Goal: Task Accomplishment & Management: Complete application form

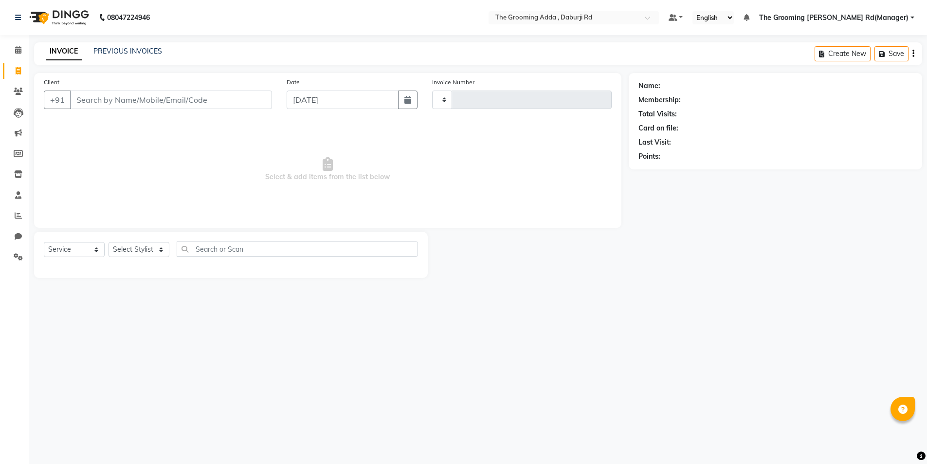
select select "service"
type input "1907"
drag, startPoint x: 70, startPoint y: 109, endPoint x: 87, endPoint y: 99, distance: 19.2
click at [74, 107] on div "Client +91" at bounding box center [158, 97] width 245 height 40
select select "8001"
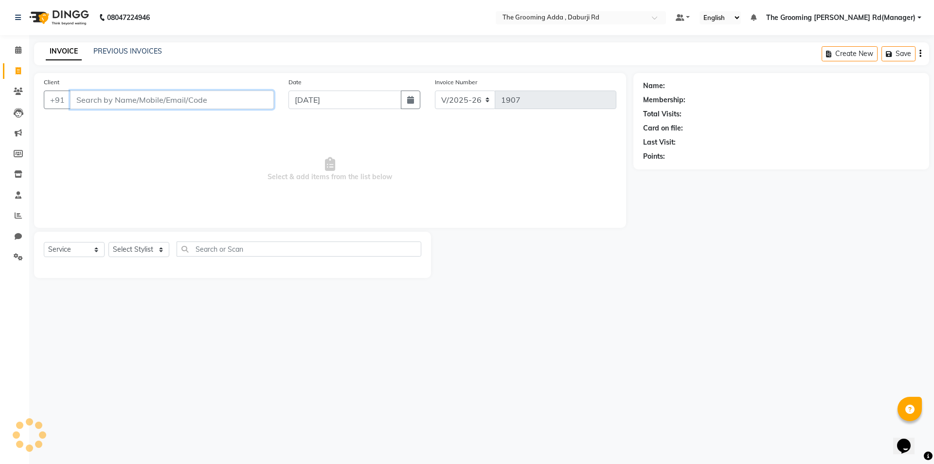
click at [87, 99] on input "Client" at bounding box center [172, 99] width 204 height 18
paste input "7355377302"
type input "7355377302"
click at [256, 96] on span "Add Client" at bounding box center [249, 100] width 38 height 10
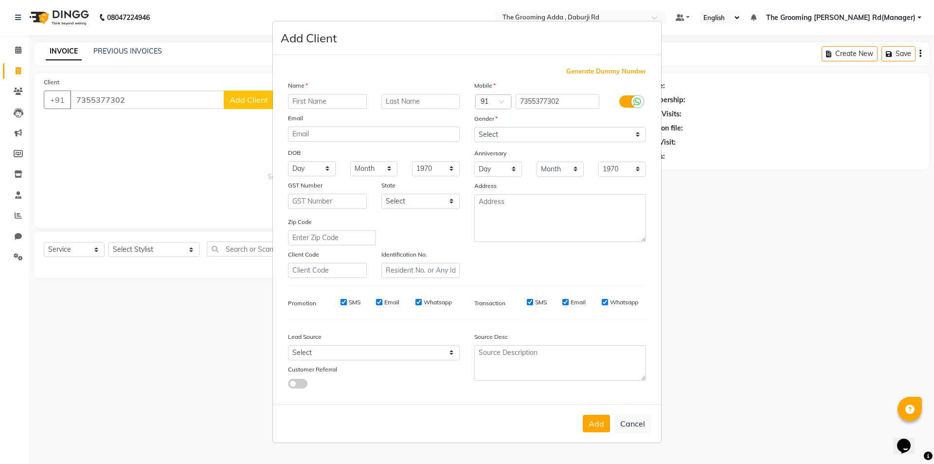
click at [308, 105] on input "text" at bounding box center [327, 101] width 79 height 15
type input "[PERSON_NAME]"
click at [555, 136] on select "Select Male Female Other Prefer Not To Say" at bounding box center [560, 134] width 172 height 15
select select "male"
click at [474, 127] on select "Select Male Female Other Prefer Not To Say" at bounding box center [560, 134] width 172 height 15
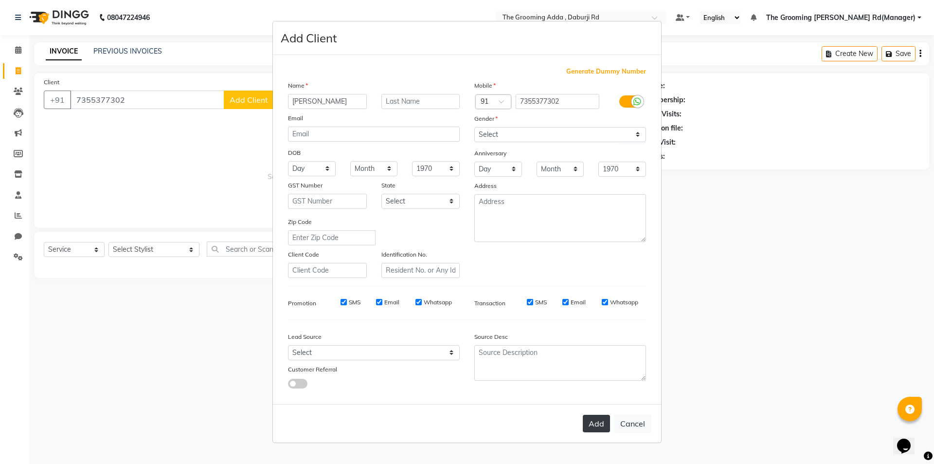
click at [585, 422] on button "Add" at bounding box center [596, 424] width 27 height 18
select select
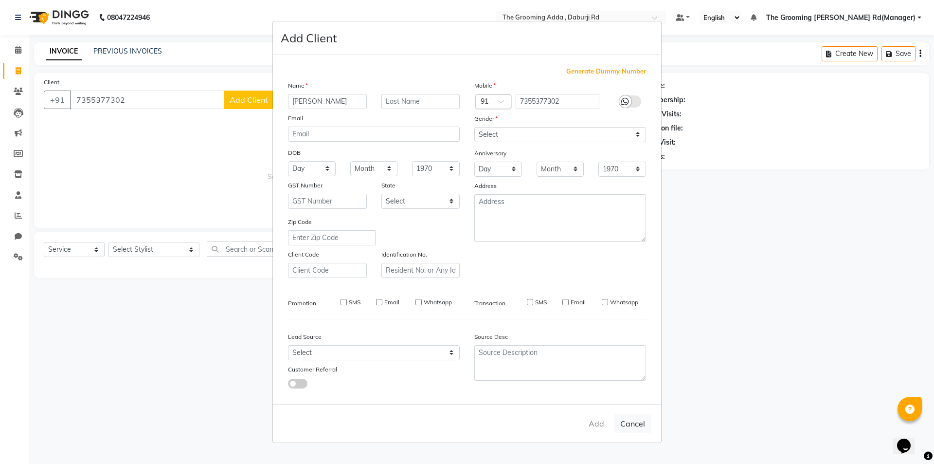
select select
checkbox input "false"
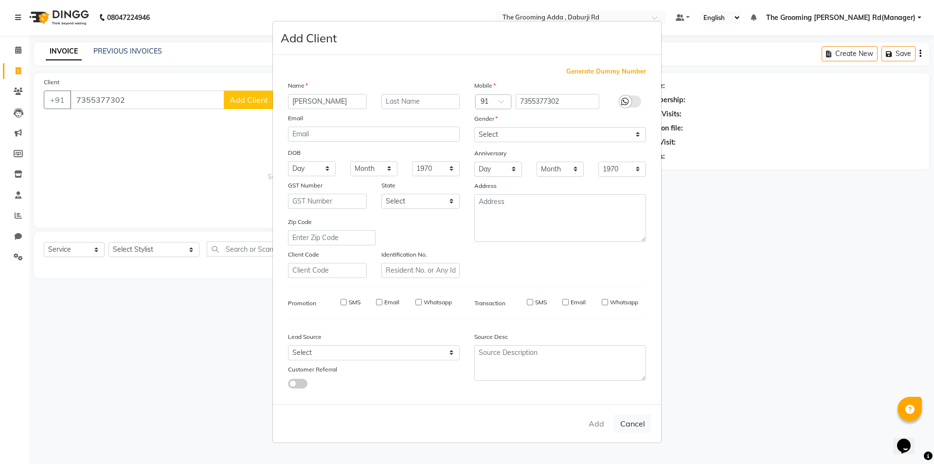
checkbox input "false"
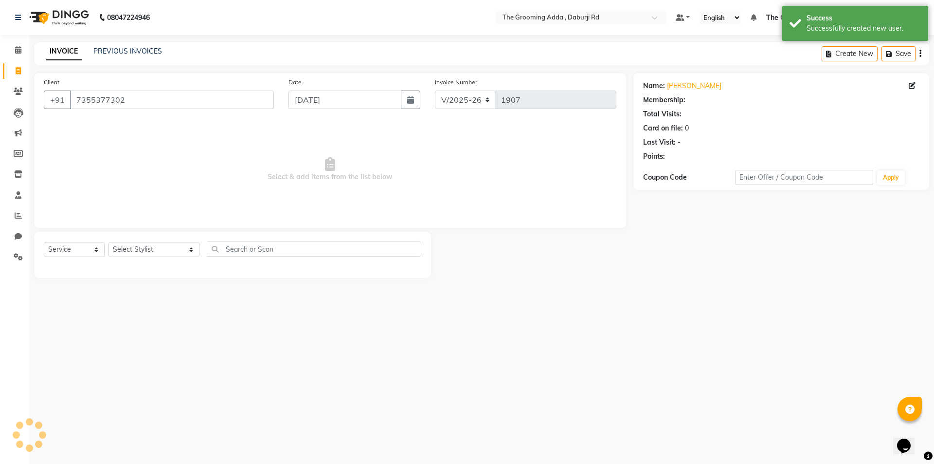
select select "1: Object"
drag, startPoint x: 126, startPoint y: 250, endPoint x: 126, endPoint y: 255, distance: 5.4
click at [126, 250] on select "Select Stylist [PERSON_NAME] [PERSON_NAME] [PERSON_NAME] [PERSON_NAME] [PERSON_…" at bounding box center [153, 249] width 91 height 15
select select "79344"
click at [108, 242] on select "Select Stylist [PERSON_NAME] [PERSON_NAME] [PERSON_NAME] [PERSON_NAME] [PERSON_…" at bounding box center [153, 249] width 91 height 15
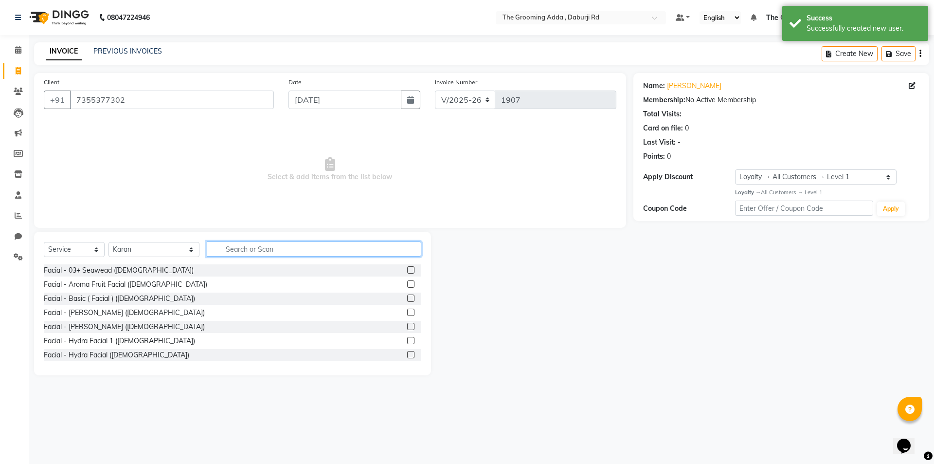
click at [256, 248] on input "text" at bounding box center [314, 248] width 215 height 15
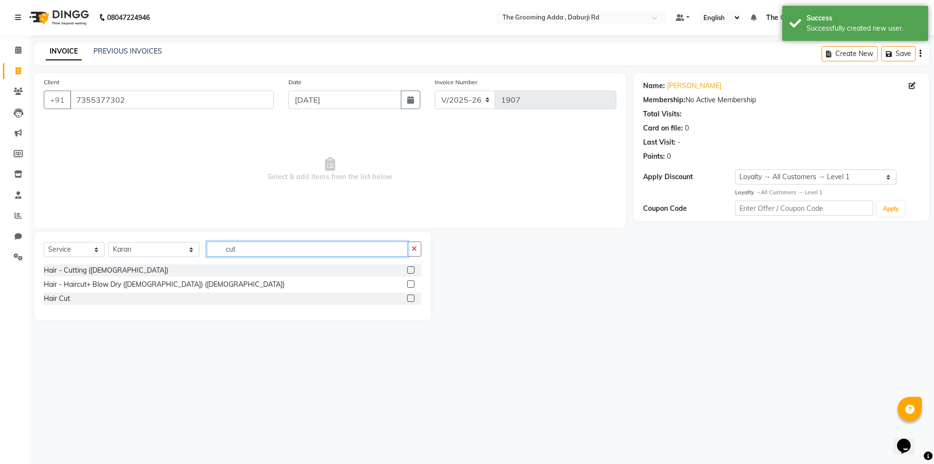
type input "cut"
click at [413, 296] on label at bounding box center [410, 297] width 7 height 7
click at [413, 296] on input "checkbox" at bounding box center [410, 298] width 6 height 6
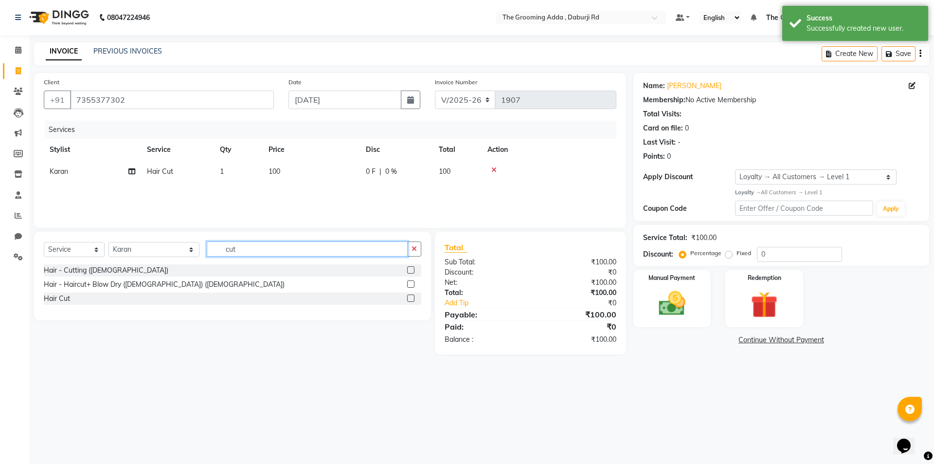
checkbox input "false"
drag, startPoint x: 295, startPoint y: 252, endPoint x: 190, endPoint y: 252, distance: 105.1
click at [190, 252] on div "Select Service Product Membership Package Voucher Prepaid Gift Card Select Styl…" at bounding box center [233, 252] width 378 height 23
type input "bea"
click at [413, 266] on label at bounding box center [410, 269] width 7 height 7
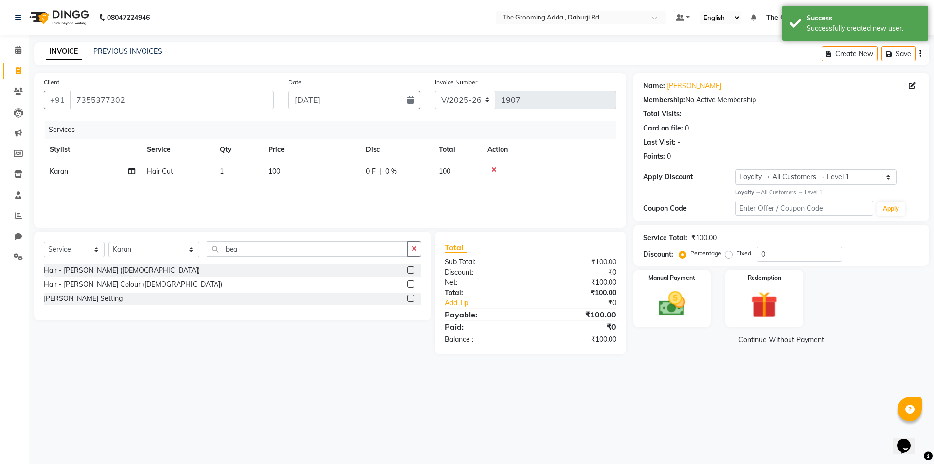
click at [413, 267] on input "checkbox" at bounding box center [410, 270] width 6 height 6
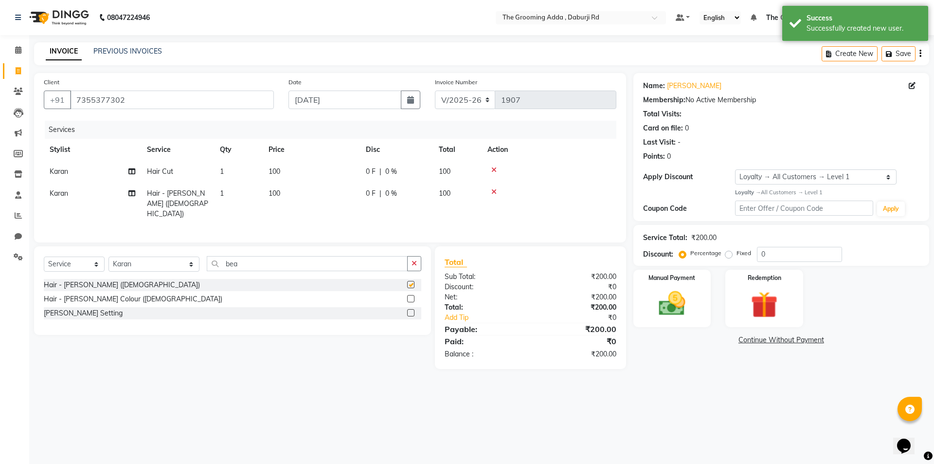
checkbox input "false"
click at [674, 308] on img at bounding box center [671, 304] width 45 height 32
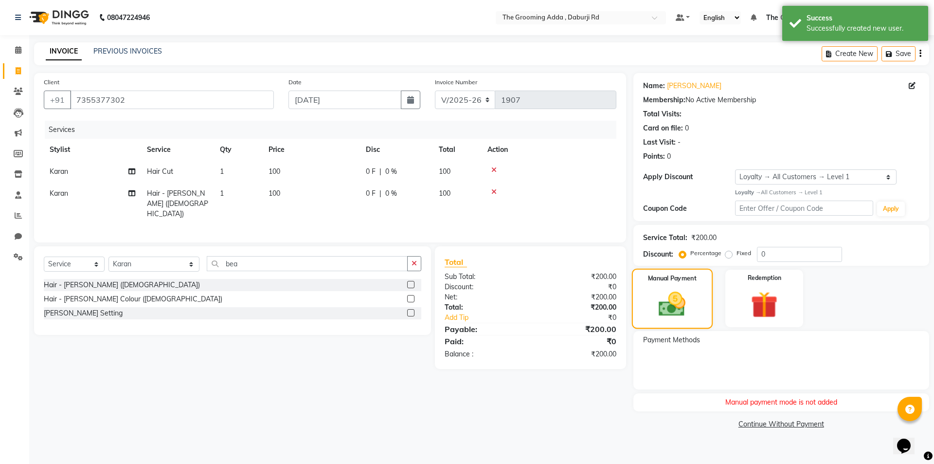
click at [673, 309] on img at bounding box center [672, 303] width 44 height 31
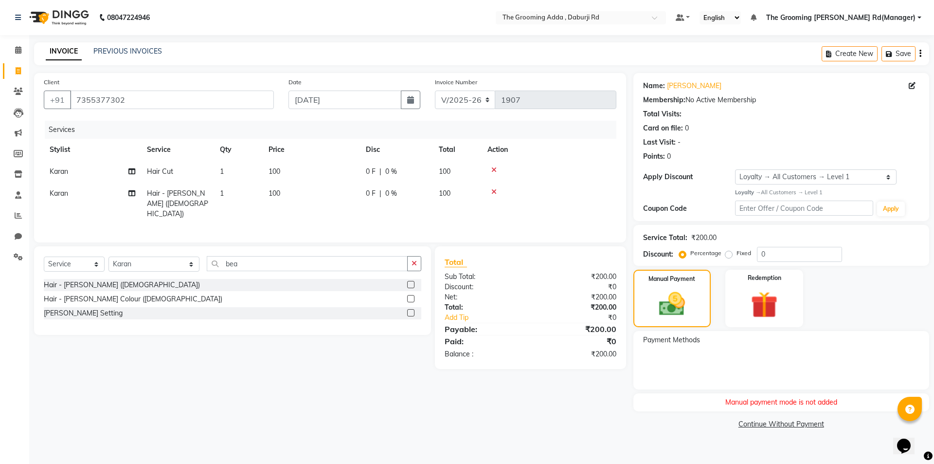
click at [332, 374] on div "Client +91 7355377302 Date 04-09-2025 Invoice Number V/2025 V/2025-26 1907 Serv…" at bounding box center [330, 252] width 607 height 358
click at [270, 361] on div "Client +91 7355377302 Date 04-09-2025 Invoice Number V/2025 V/2025-26 1907 Serv…" at bounding box center [330, 252] width 607 height 358
click at [240, 345] on div "Select Service Product Membership Package Voucher Prepaid Gift Card Select Styl…" at bounding box center [229, 307] width 404 height 123
click at [225, 337] on div "Select Service Product Membership Package Voucher Prepaid Gift Card Select Styl…" at bounding box center [229, 307] width 404 height 123
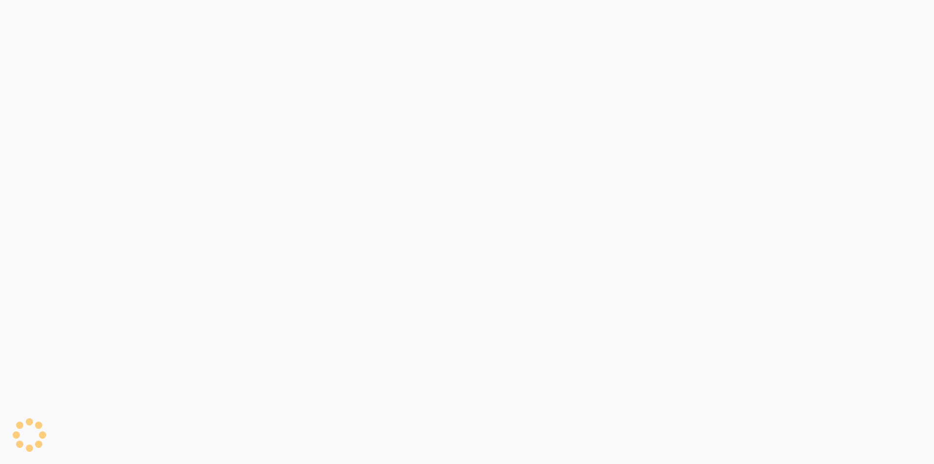
select select "service"
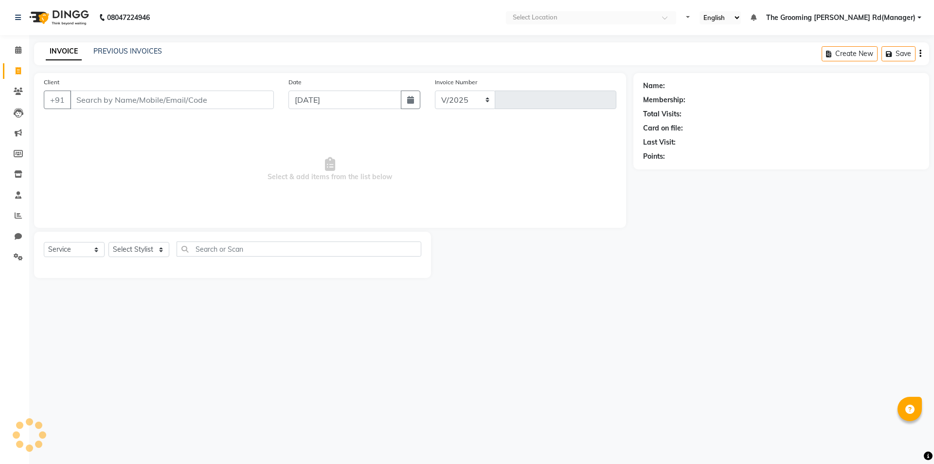
select select "8001"
type input "1907"
click at [94, 108] on input "Client" at bounding box center [172, 99] width 204 height 18
type input "7355377302"
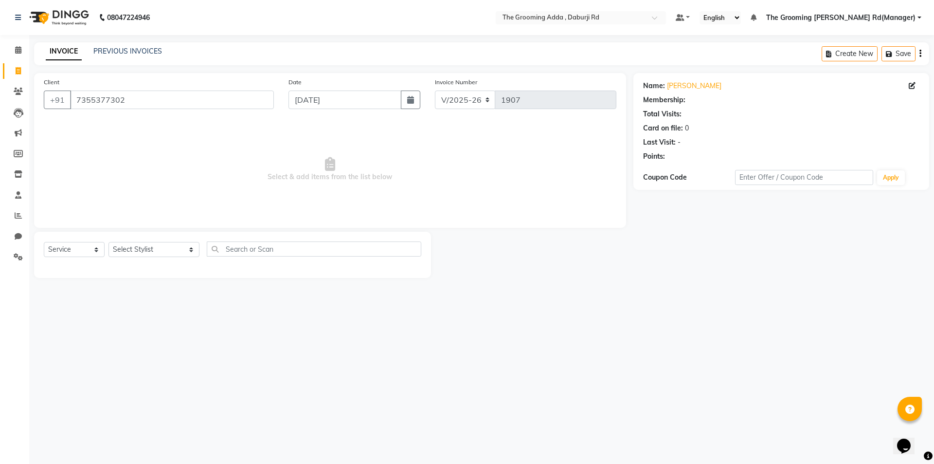
select select "1: Object"
click at [146, 249] on select "Select Stylist [PERSON_NAME] [PERSON_NAME] [PERSON_NAME] [PERSON_NAME] [PERSON_…" at bounding box center [153, 249] width 91 height 15
select select "79344"
click at [108, 242] on select "Select Stylist [PERSON_NAME] [PERSON_NAME] [PERSON_NAME] [PERSON_NAME] [PERSON_…" at bounding box center [153, 249] width 91 height 15
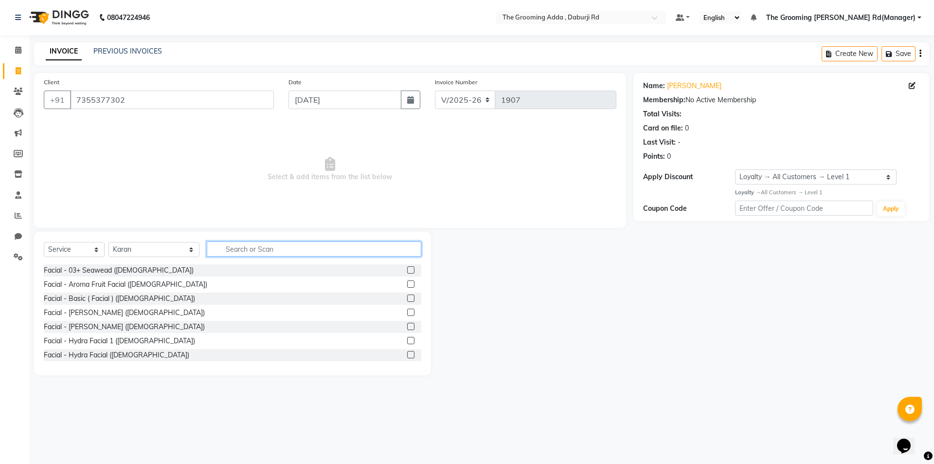
click at [221, 256] on input "text" at bounding box center [314, 248] width 215 height 15
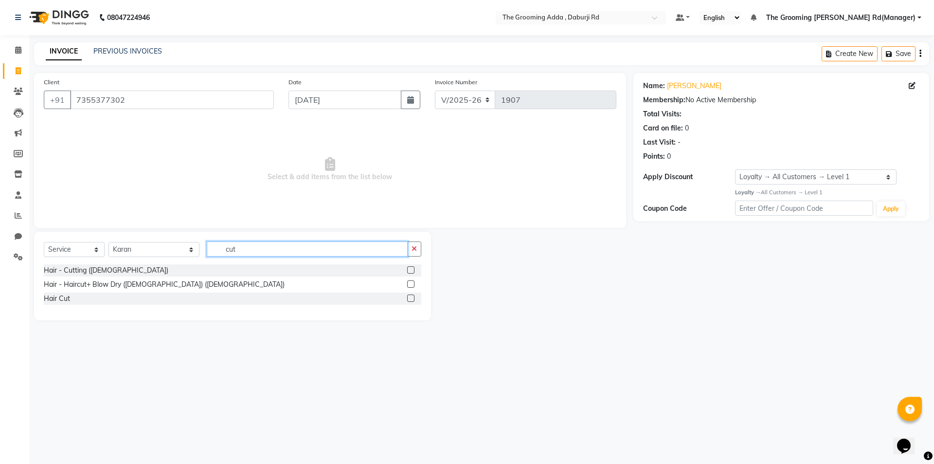
type input "cut"
click at [414, 300] on label at bounding box center [410, 297] width 7 height 7
click at [414, 300] on input "checkbox" at bounding box center [410, 298] width 6 height 6
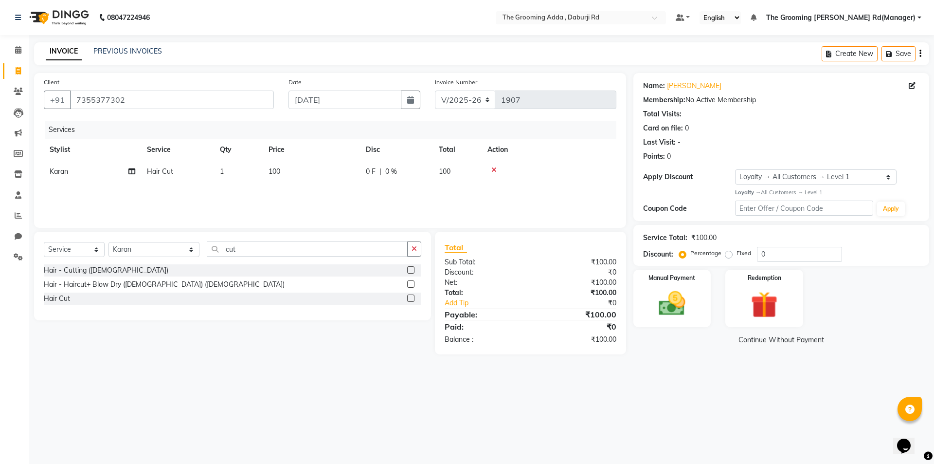
click at [409, 299] on label at bounding box center [410, 297] width 7 height 7
click at [409, 299] on input "checkbox" at bounding box center [410, 298] width 6 height 6
checkbox input "false"
click at [659, 306] on img at bounding box center [671, 304] width 45 height 32
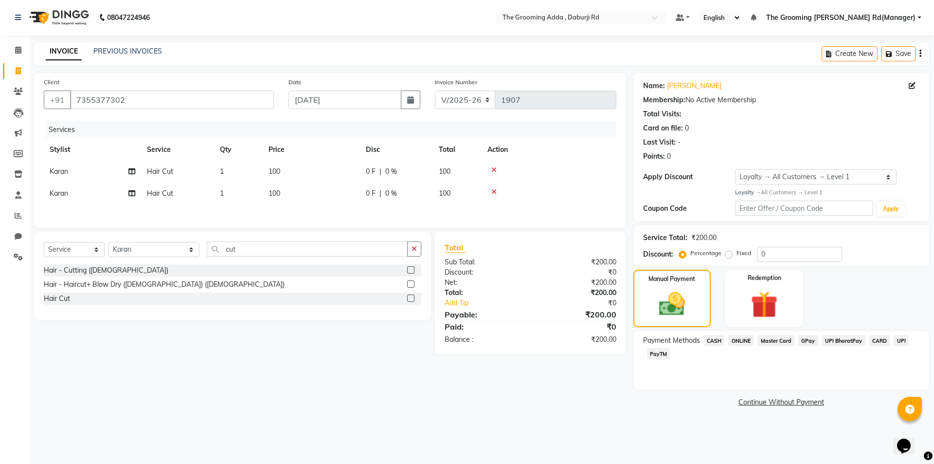
click at [735, 338] on span "ONLINE" at bounding box center [740, 340] width 25 height 11
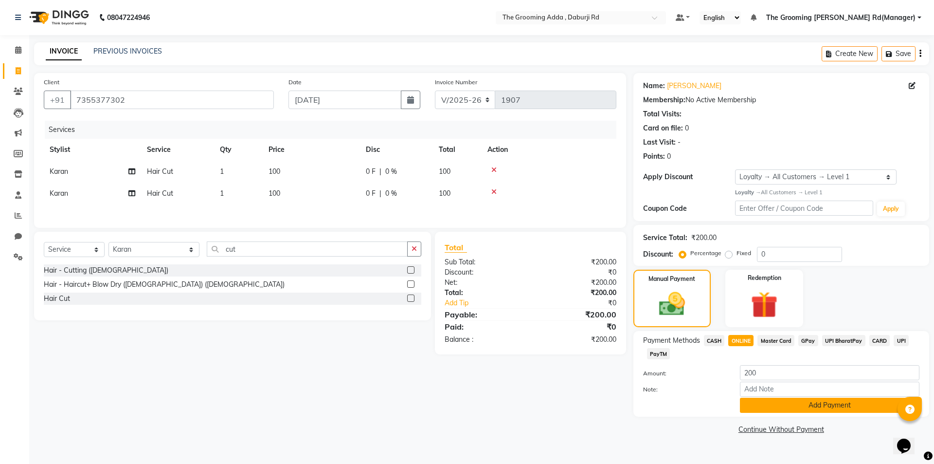
click at [760, 405] on button "Add Payment" at bounding box center [830, 404] width 180 height 15
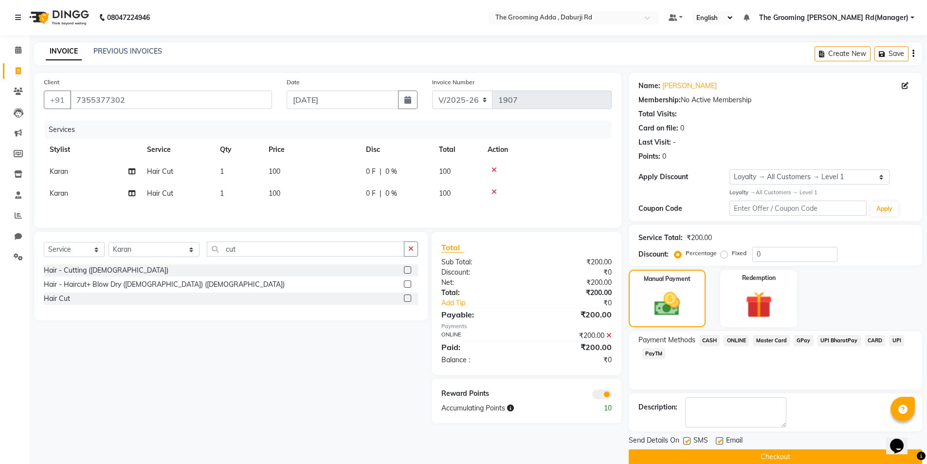
click at [718, 440] on label at bounding box center [719, 440] width 7 height 7
click at [718, 440] on input "checkbox" at bounding box center [719, 441] width 6 height 6
checkbox input "false"
click at [689, 440] on label at bounding box center [686, 440] width 7 height 7
click at [689, 440] on input "checkbox" at bounding box center [686, 441] width 6 height 6
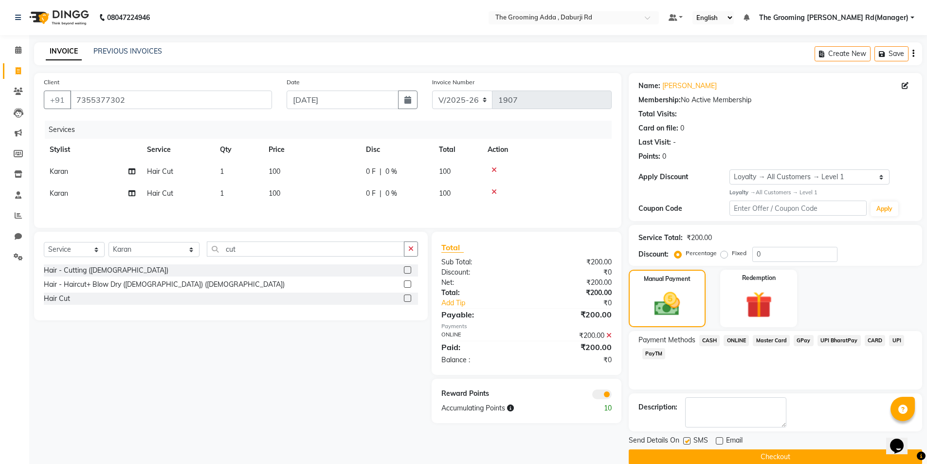
checkbox input "false"
click at [698, 459] on button "Checkout" at bounding box center [775, 456] width 293 height 15
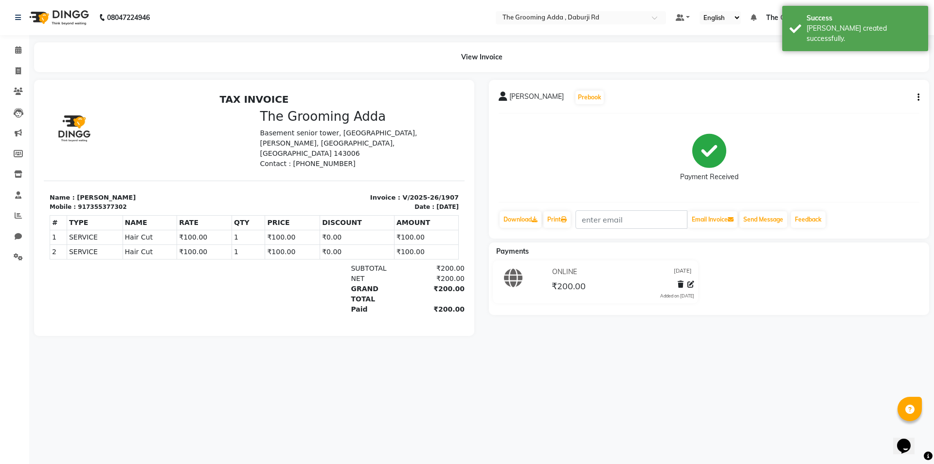
select select "service"
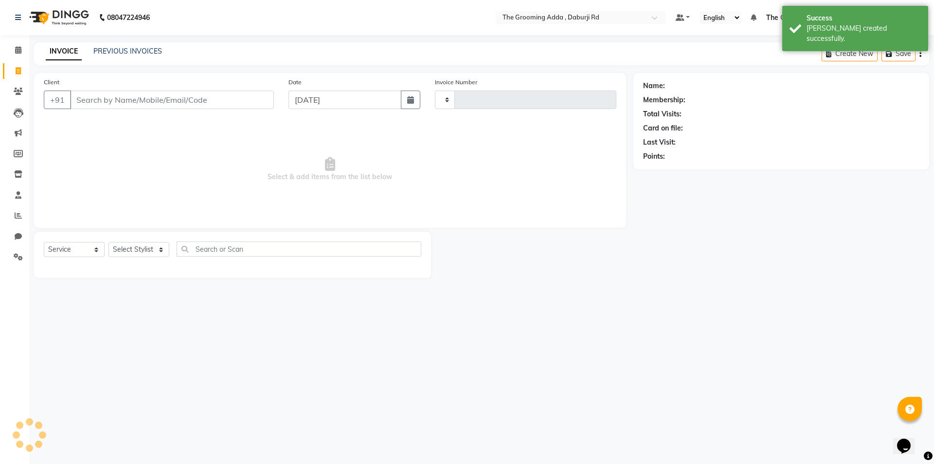
type input "1908"
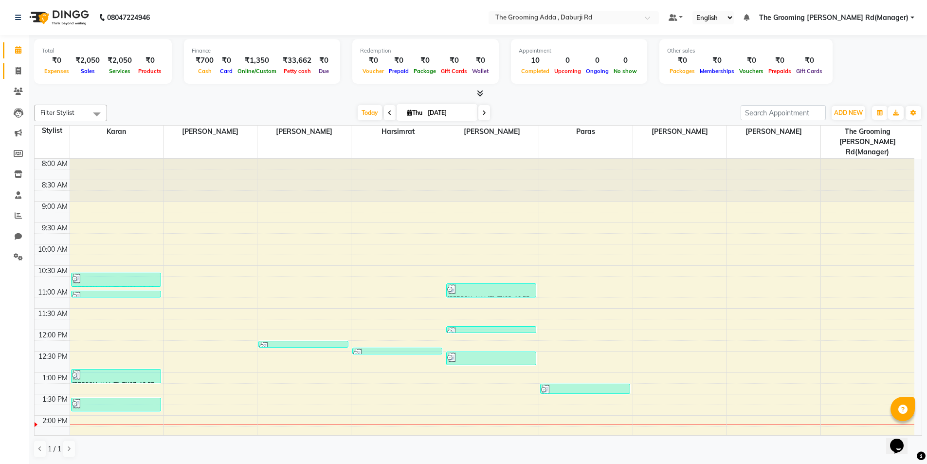
click at [9, 70] on link "Invoice" at bounding box center [14, 71] width 23 height 16
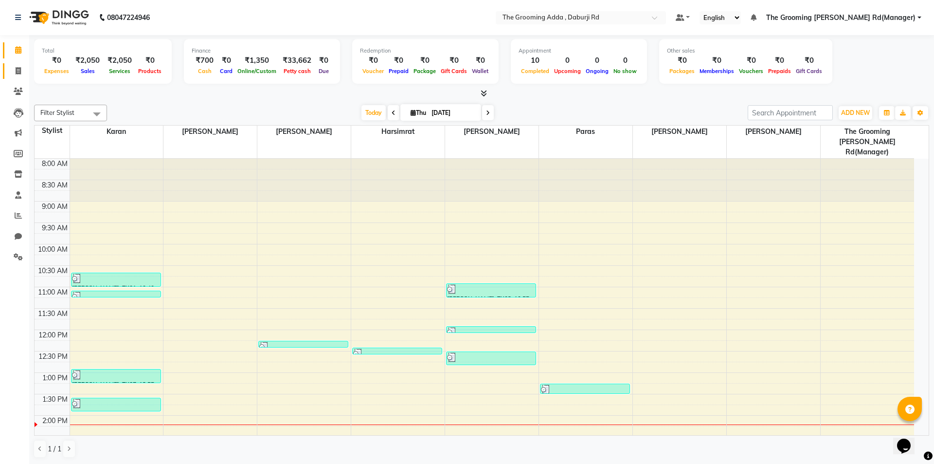
select select "8001"
select select "service"
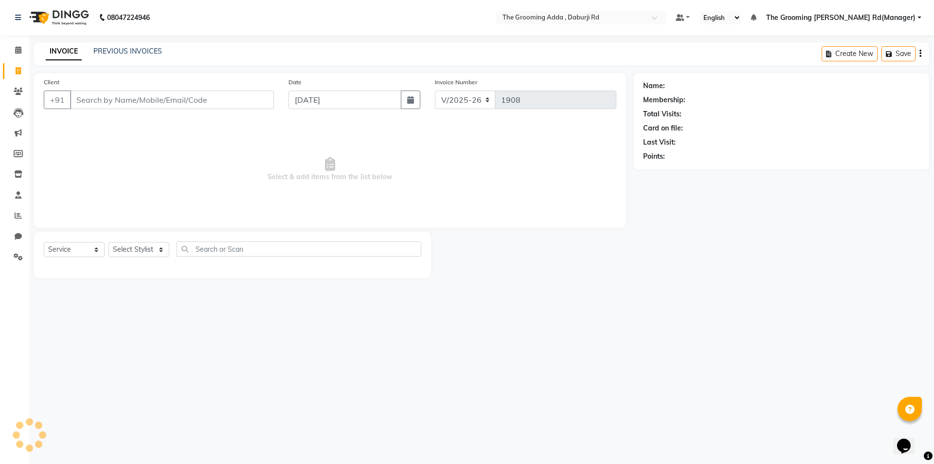
click at [85, 101] on input "Client" at bounding box center [172, 99] width 204 height 18
type input "9910000292"
select select "1: Object"
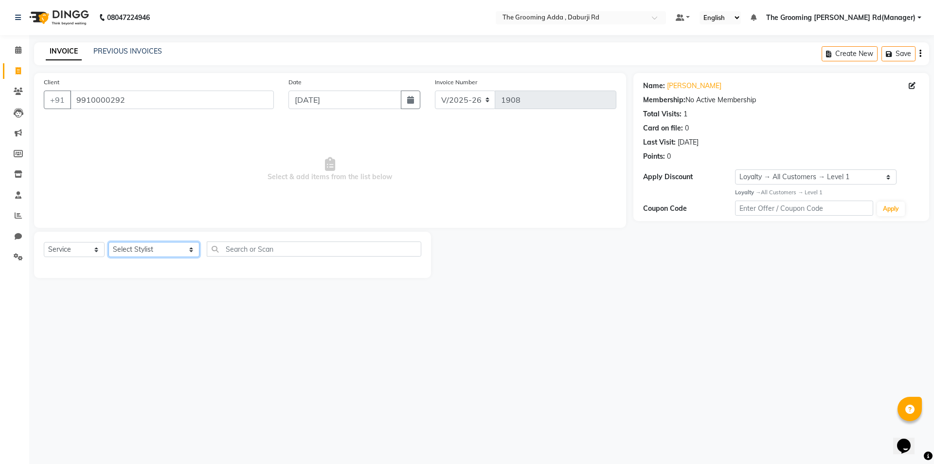
drag, startPoint x: 157, startPoint y: 250, endPoint x: 157, endPoint y: 256, distance: 6.3
click at [157, 250] on select "Select Stylist [PERSON_NAME] [PERSON_NAME] [PERSON_NAME] [PERSON_NAME] [PERSON_…" at bounding box center [153, 249] width 91 height 15
click at [108, 242] on select "Select Stylist [PERSON_NAME] [PERSON_NAME] [PERSON_NAME] [PERSON_NAME] [PERSON_…" at bounding box center [153, 249] width 91 height 15
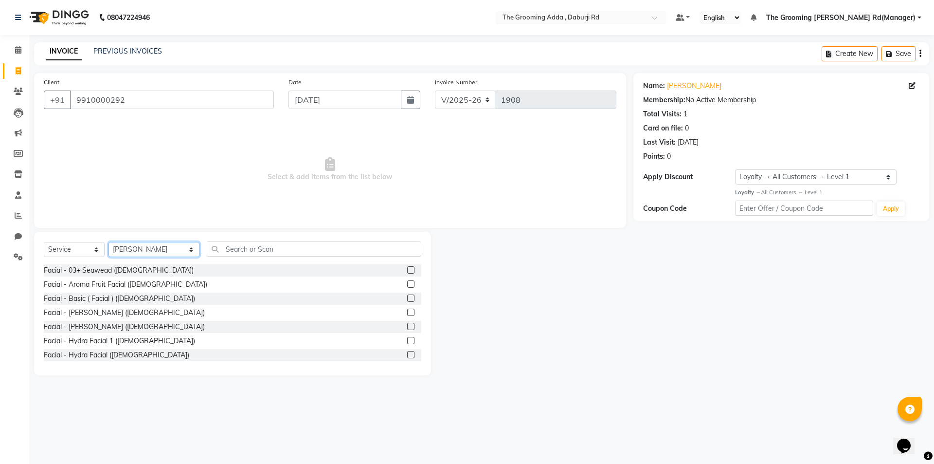
click at [163, 243] on select "Select Stylist [PERSON_NAME] [PERSON_NAME] [PERSON_NAME] [PERSON_NAME] [PERSON_…" at bounding box center [153, 249] width 91 height 15
select select "79351"
click at [108, 242] on select "Select Stylist [PERSON_NAME] [PERSON_NAME] [PERSON_NAME] [PERSON_NAME] [PERSON_…" at bounding box center [153, 249] width 91 height 15
click at [226, 250] on input "text" at bounding box center [314, 248] width 215 height 15
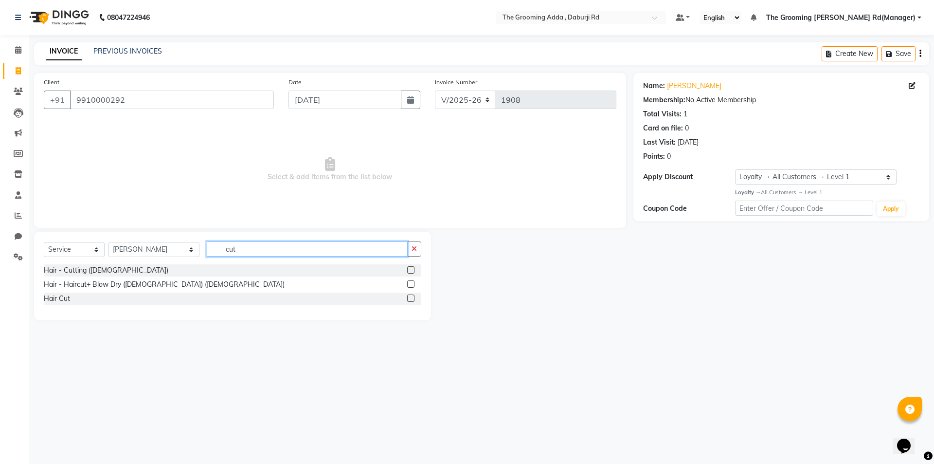
type input "cut"
click at [408, 269] on label at bounding box center [410, 269] width 7 height 7
click at [408, 269] on input "checkbox" at bounding box center [410, 270] width 6 height 6
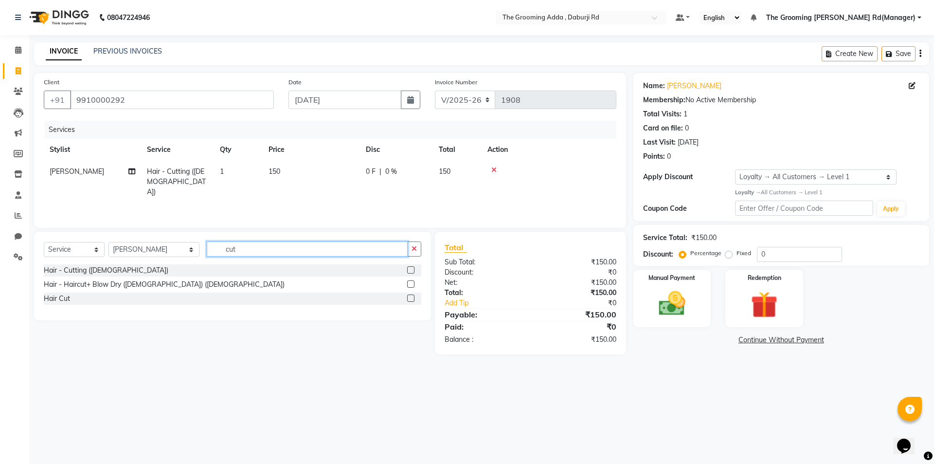
checkbox input "false"
drag, startPoint x: 316, startPoint y: 251, endPoint x: 147, endPoint y: 251, distance: 168.8
click at [147, 251] on div "Select Service Product Membership Package Voucher Prepaid Gift Card Select Styl…" at bounding box center [233, 252] width 378 height 23
type input "be"
click at [410, 271] on label at bounding box center [410, 269] width 7 height 7
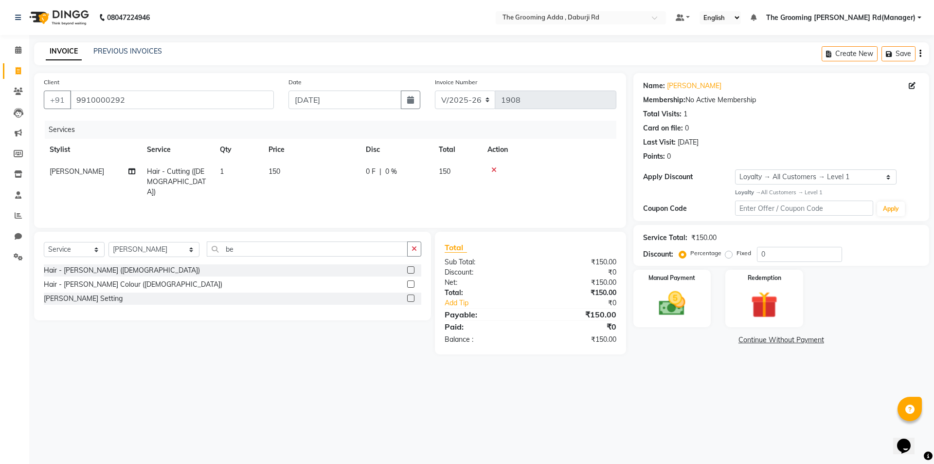
click at [410, 271] on input "checkbox" at bounding box center [410, 270] width 6 height 6
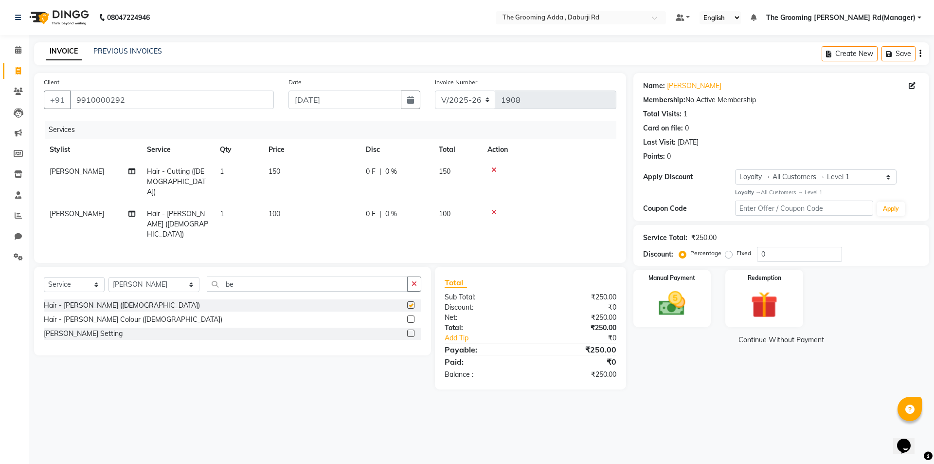
checkbox input "false"
click at [654, 298] on img at bounding box center [671, 304] width 45 height 32
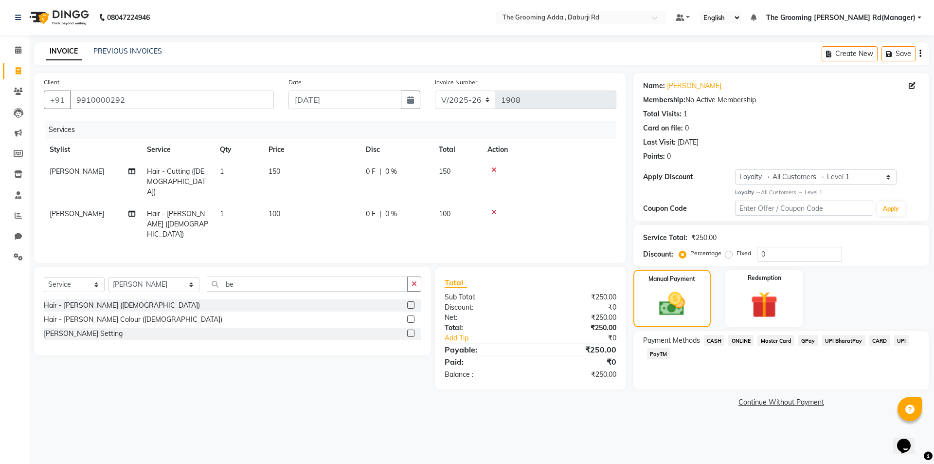
click at [716, 340] on span "CASH" at bounding box center [714, 340] width 21 height 11
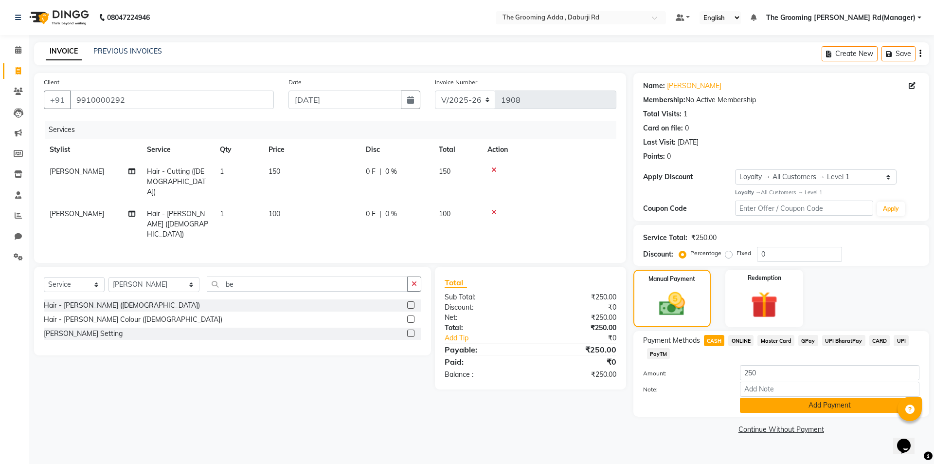
click at [757, 399] on button "Add Payment" at bounding box center [830, 404] width 180 height 15
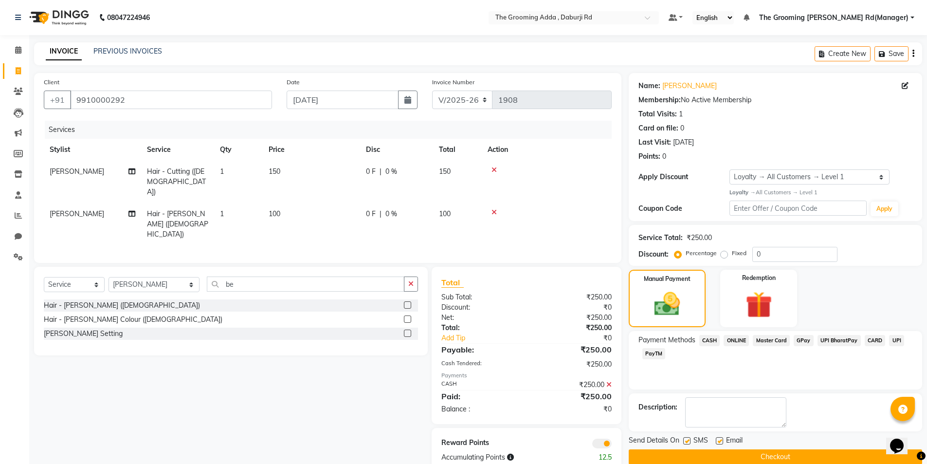
click at [722, 442] on label at bounding box center [719, 440] width 7 height 7
click at [722, 442] on input "checkbox" at bounding box center [719, 441] width 6 height 6
checkbox input "false"
click at [709, 454] on button "Checkout" at bounding box center [775, 456] width 293 height 15
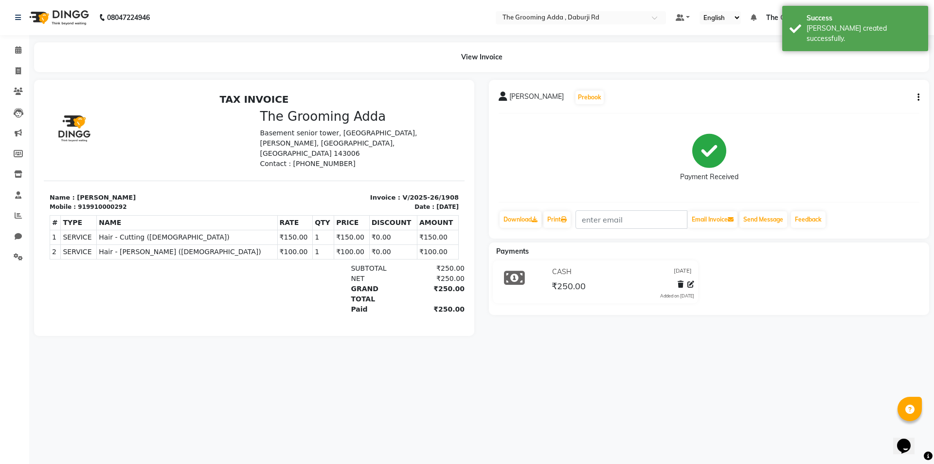
select select "service"
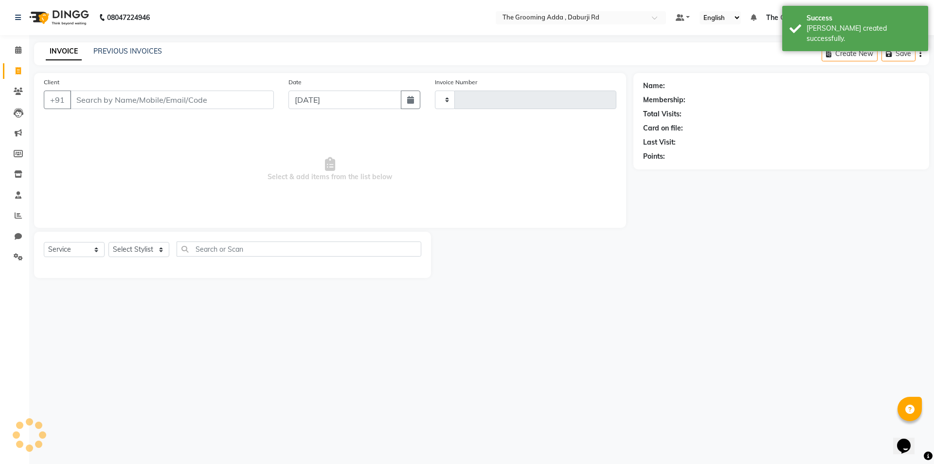
type input "1909"
select select "8001"
